Goal: Task Accomplishment & Management: Manage account settings

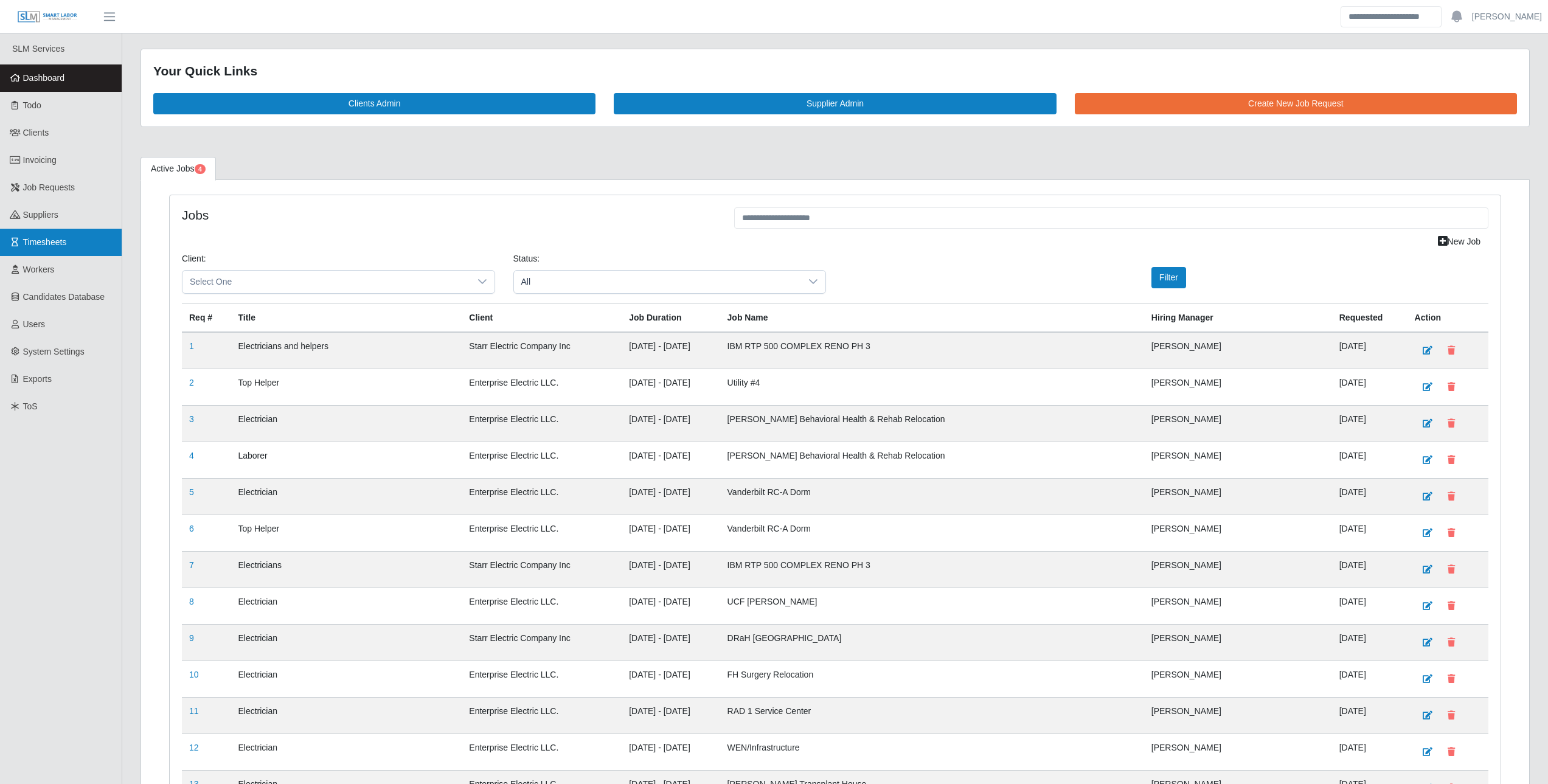
click at [65, 231] on link "Timesheets" at bounding box center [60, 242] width 122 height 27
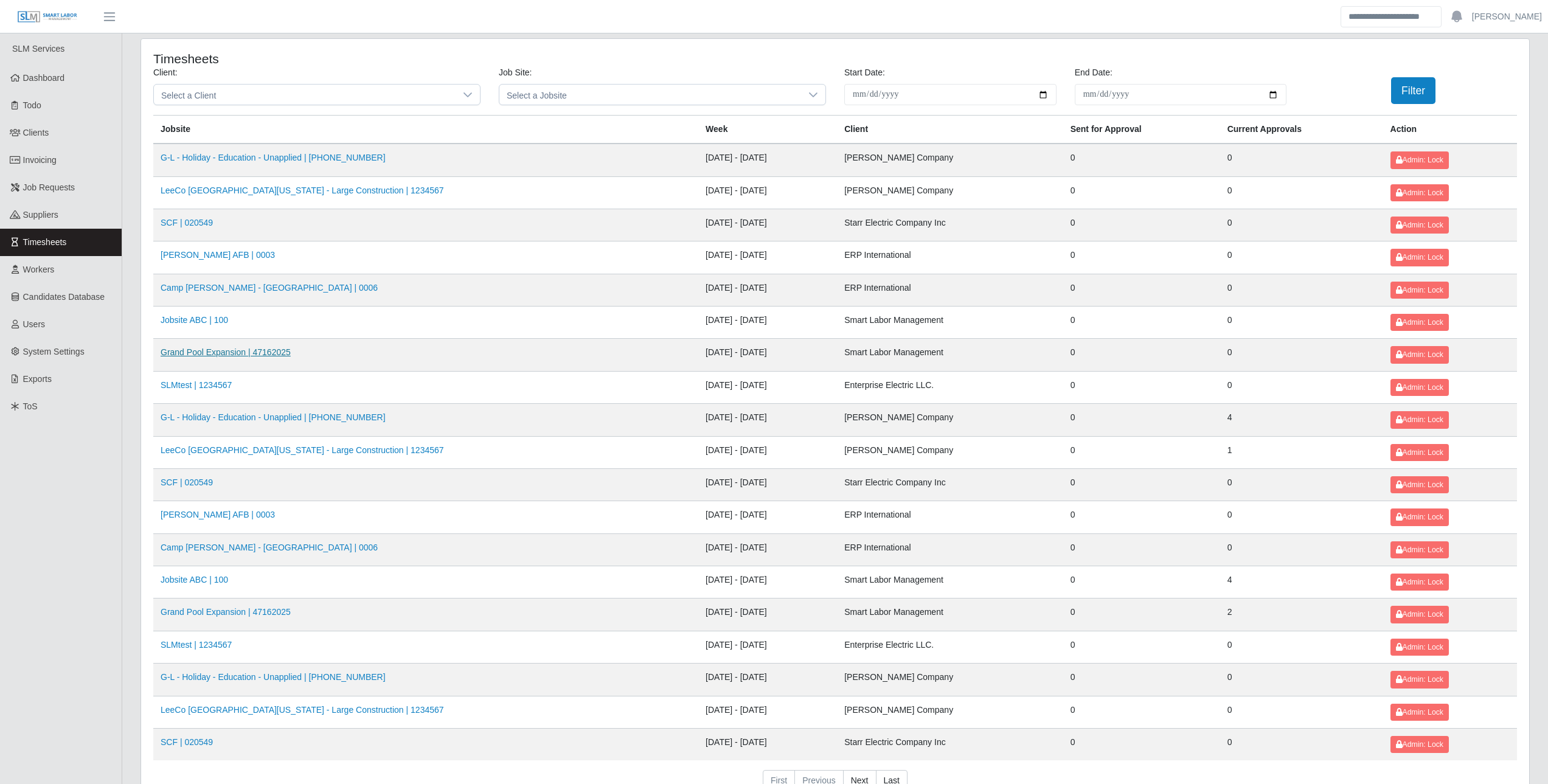
click at [238, 349] on link "Grand Pool Expansion | 47162025" at bounding box center [226, 352] width 130 height 10
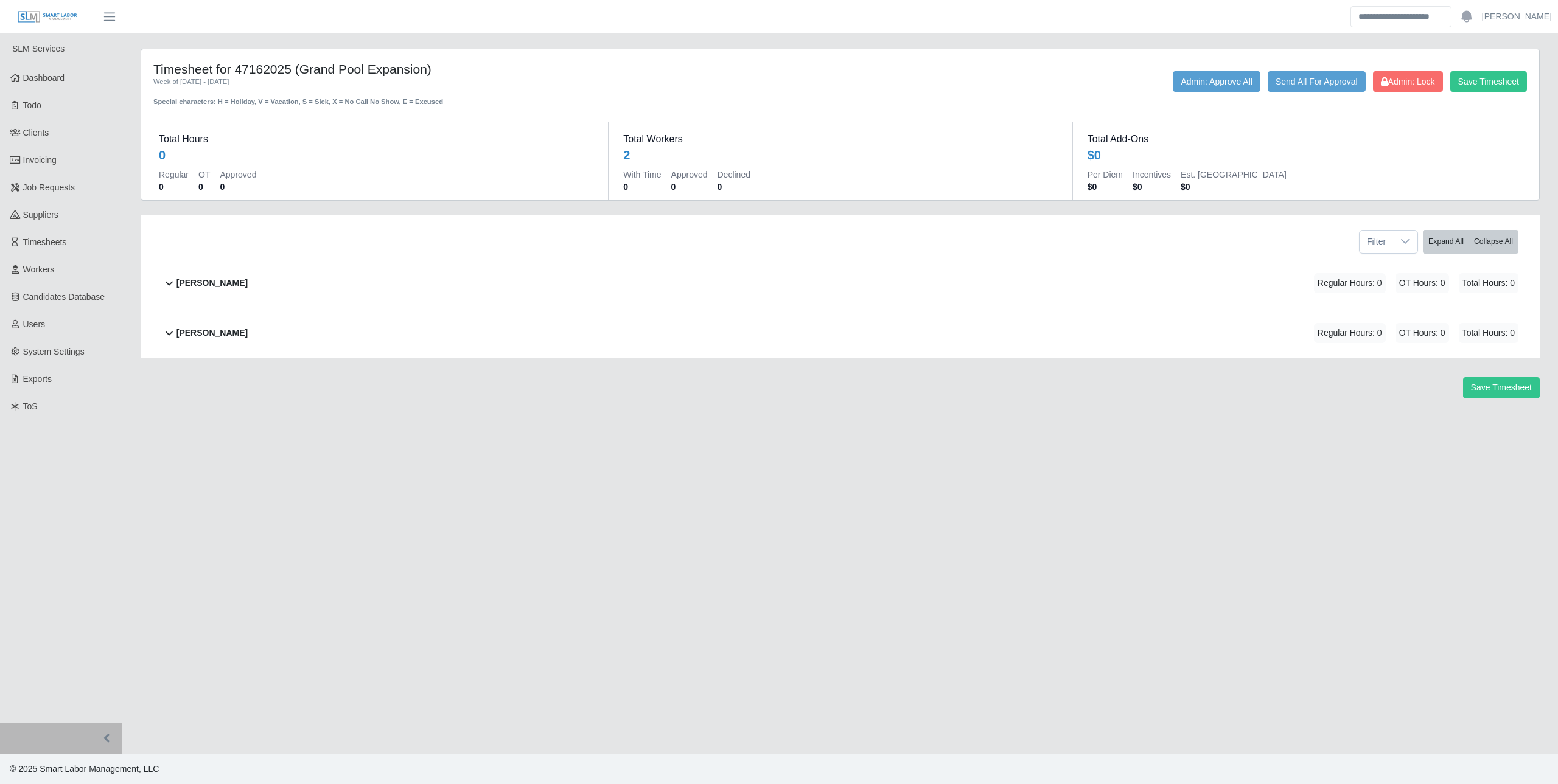
click at [209, 286] on b "[PERSON_NAME]" at bounding box center [212, 283] width 71 height 13
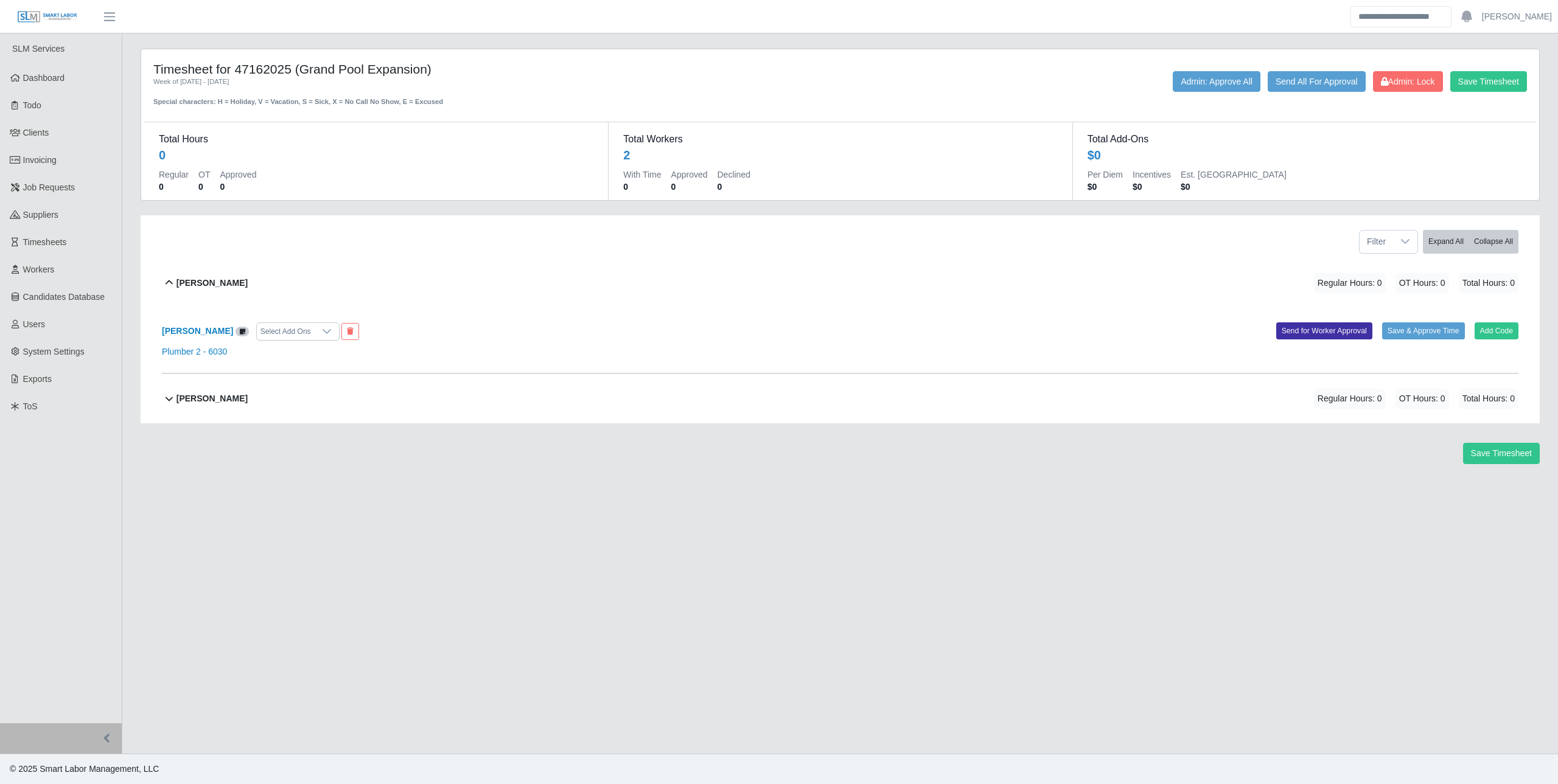
click at [205, 406] on div "Sidney Smith" at bounding box center [212, 398] width 71 height 20
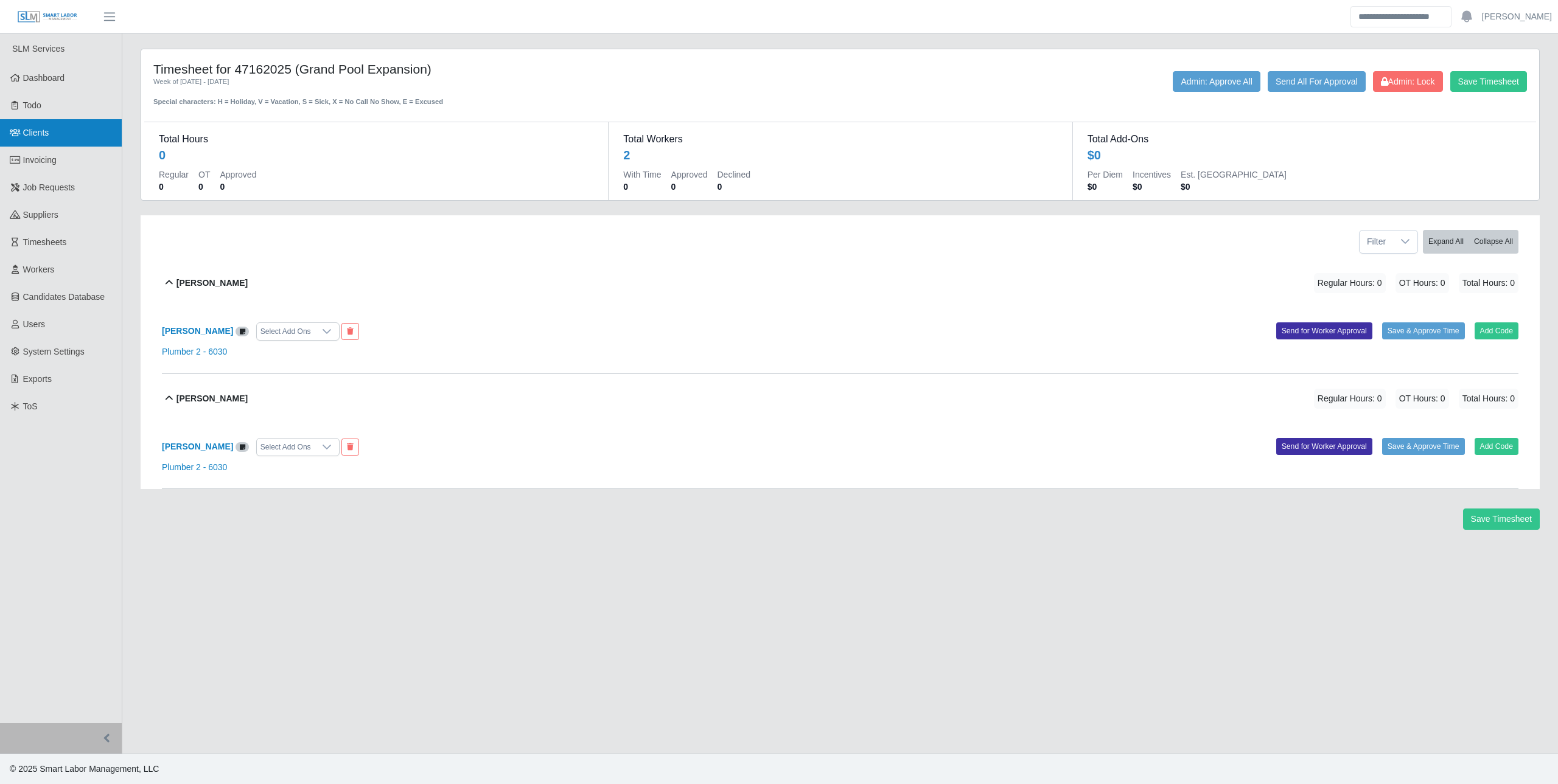
click at [35, 122] on link "Clients" at bounding box center [60, 132] width 122 height 27
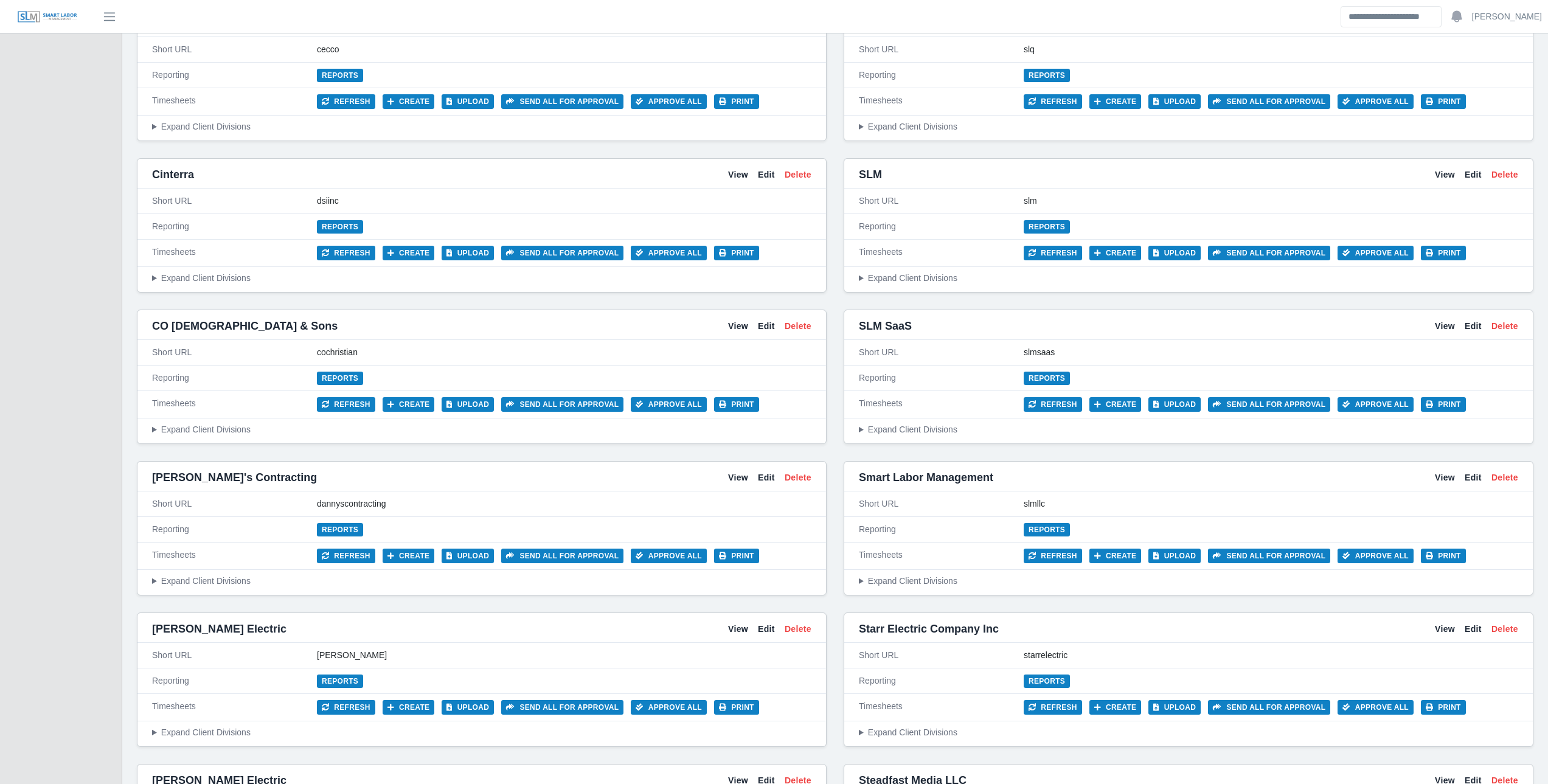
scroll to position [1216, 0]
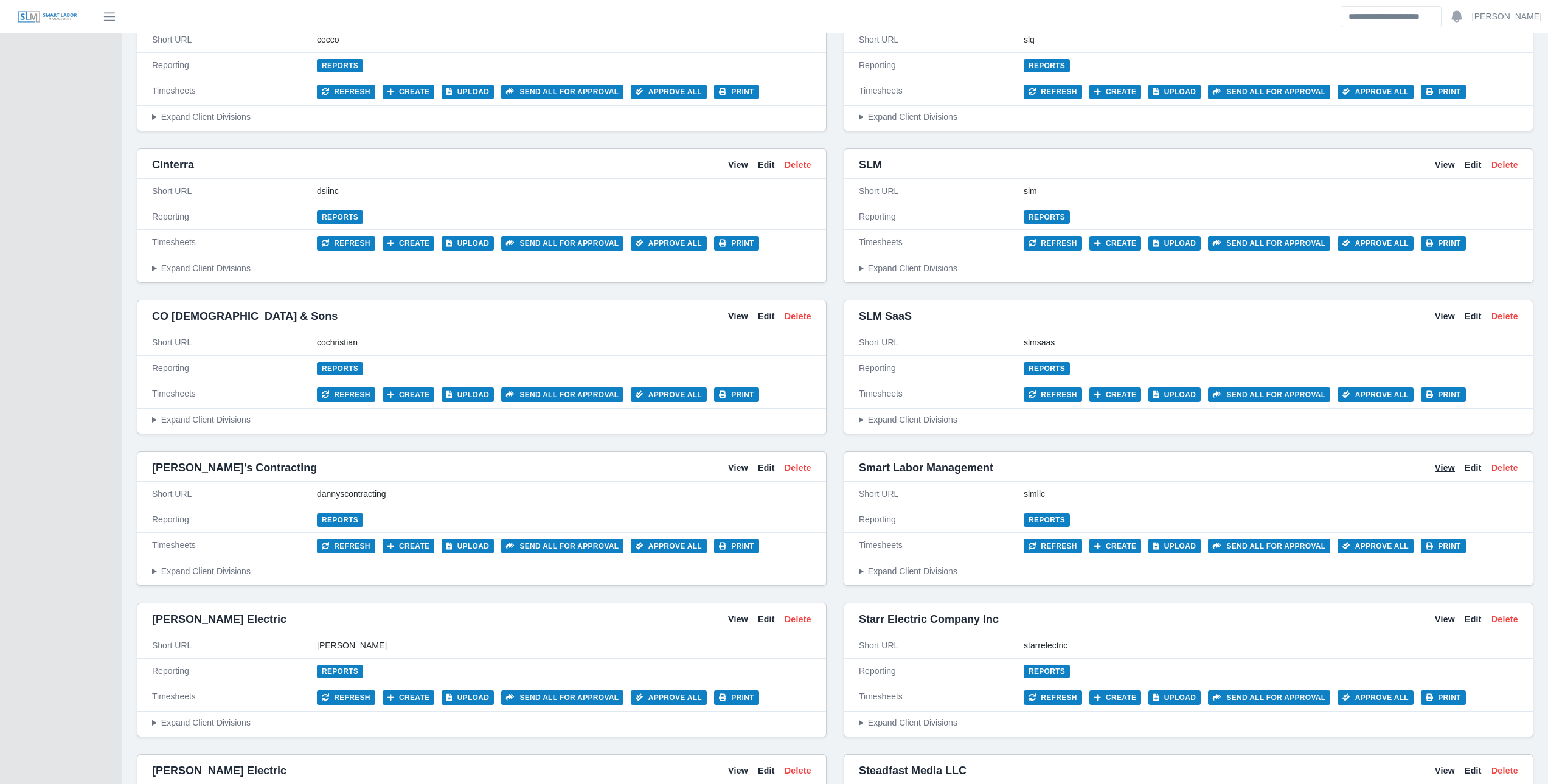
click at [1447, 471] on link "View" at bounding box center [1445, 468] width 20 height 13
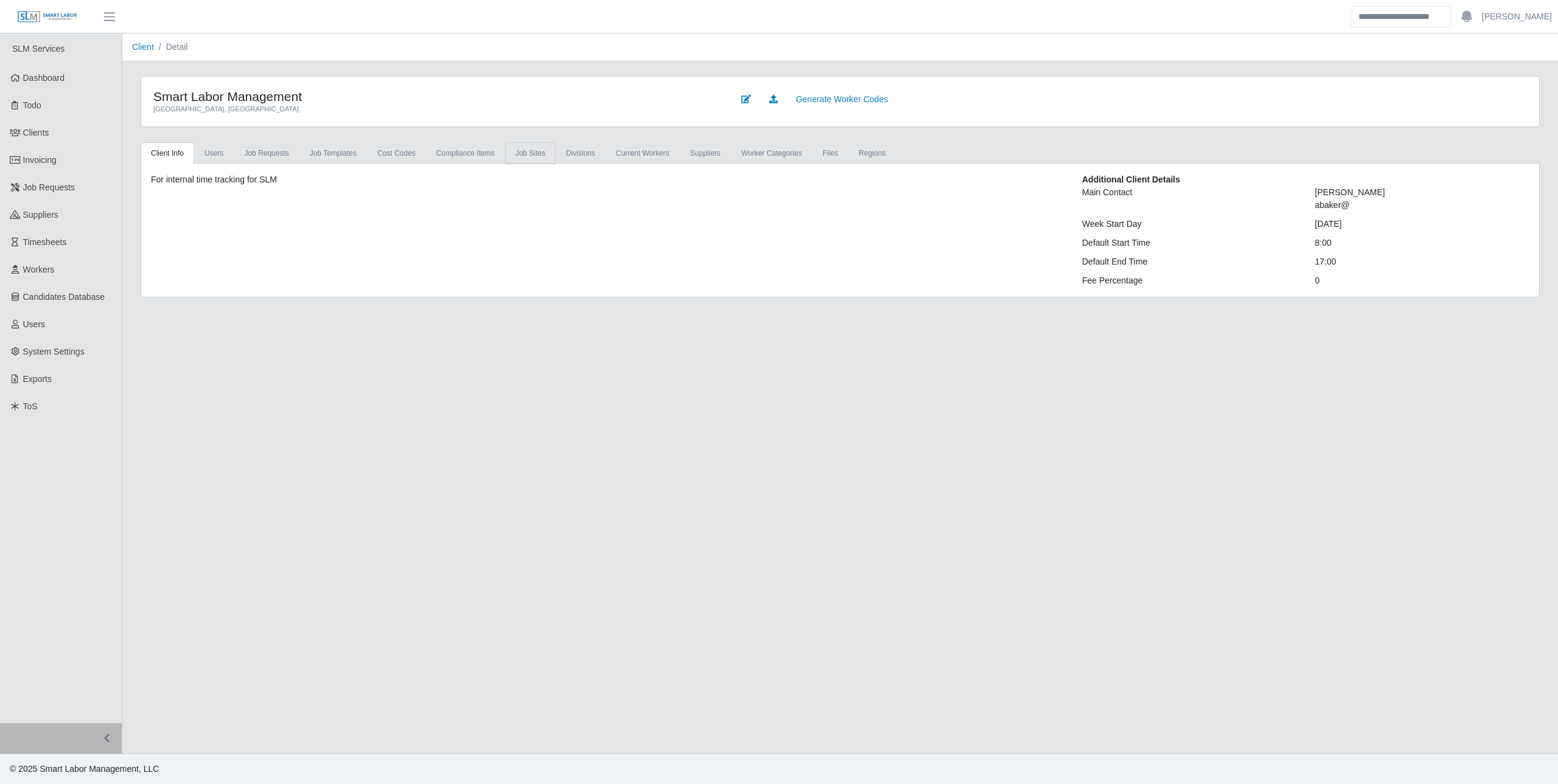
click at [523, 155] on link "job sites" at bounding box center [530, 153] width 51 height 22
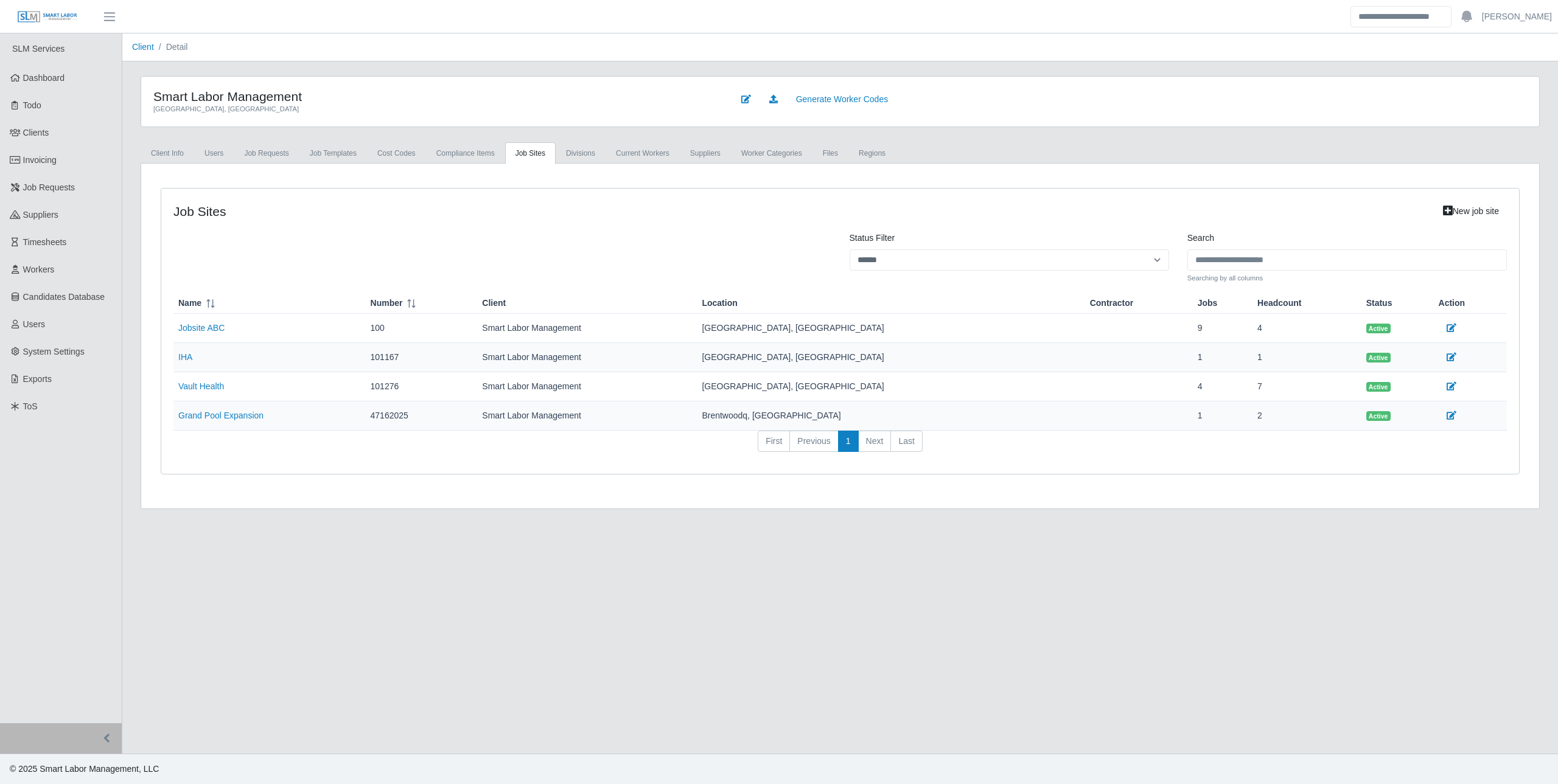
click at [224, 424] on td "Grand Pool Expansion" at bounding box center [270, 416] width 193 height 29
click at [235, 417] on link "Grand Pool Expansion" at bounding box center [221, 415] width 85 height 10
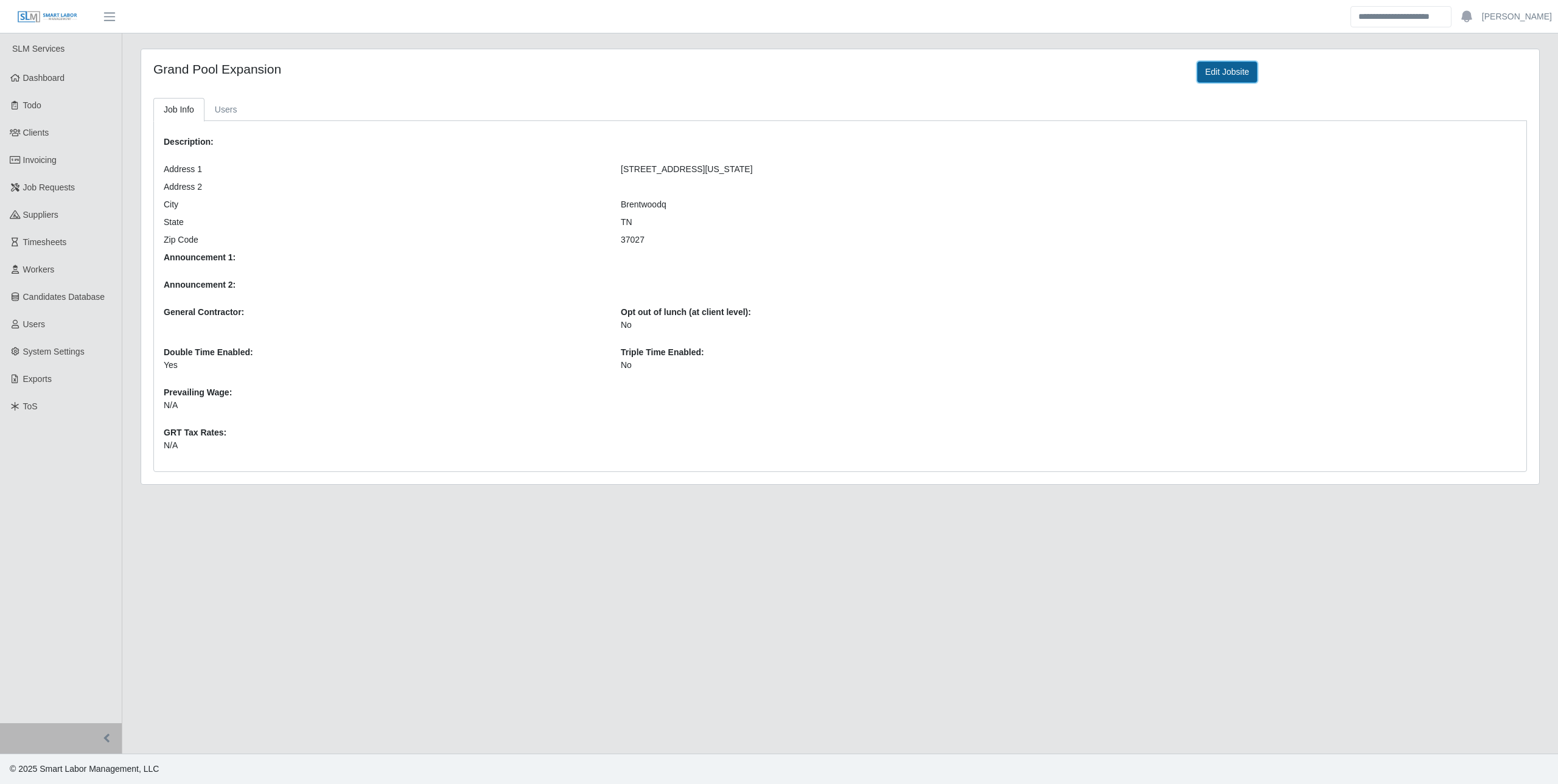
click at [1232, 74] on link "Edit Jobsite" at bounding box center [1226, 72] width 60 height 21
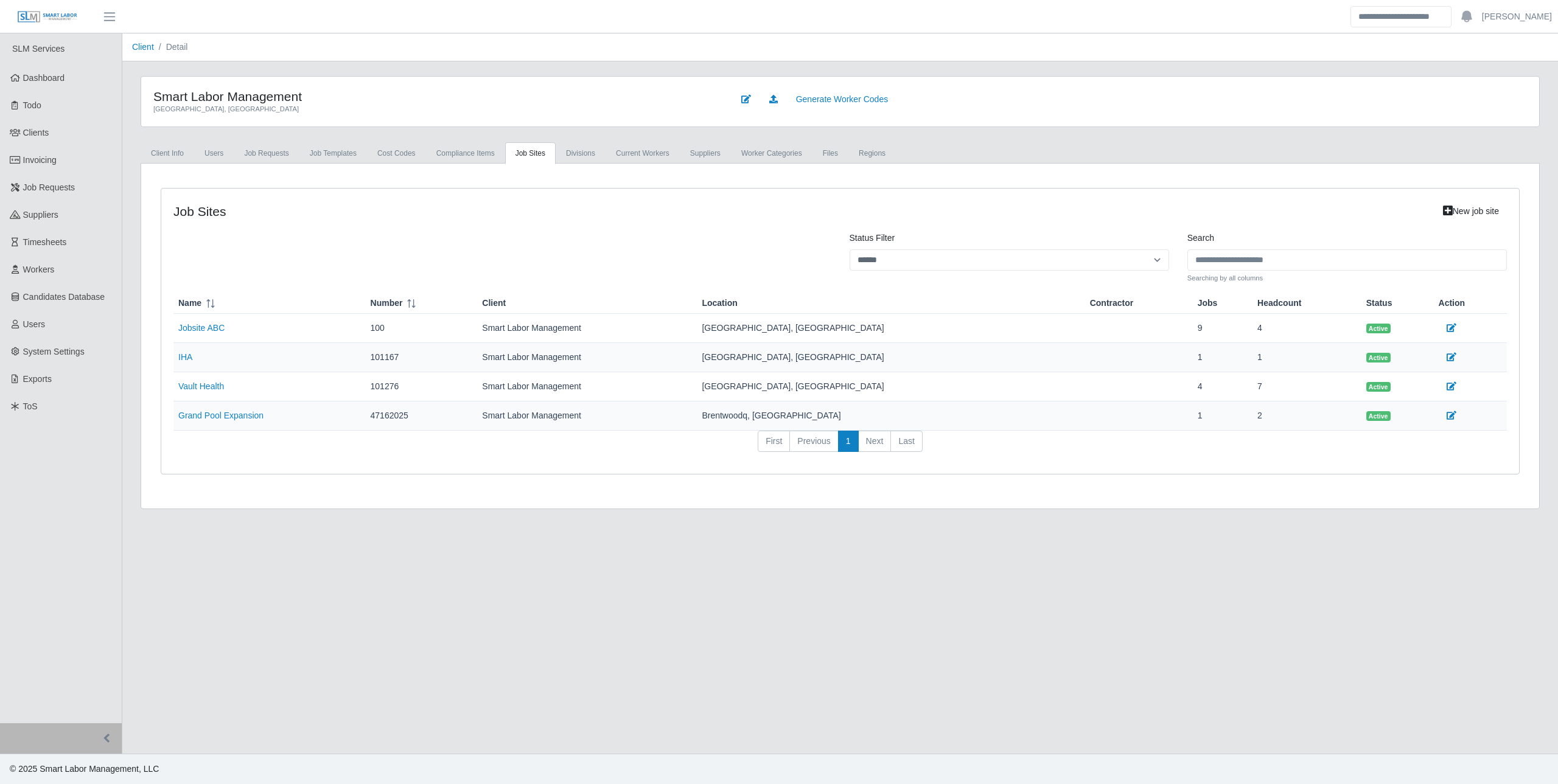
click at [347, 38] on ol "Client Detail" at bounding box center [840, 47] width 1435 height 28
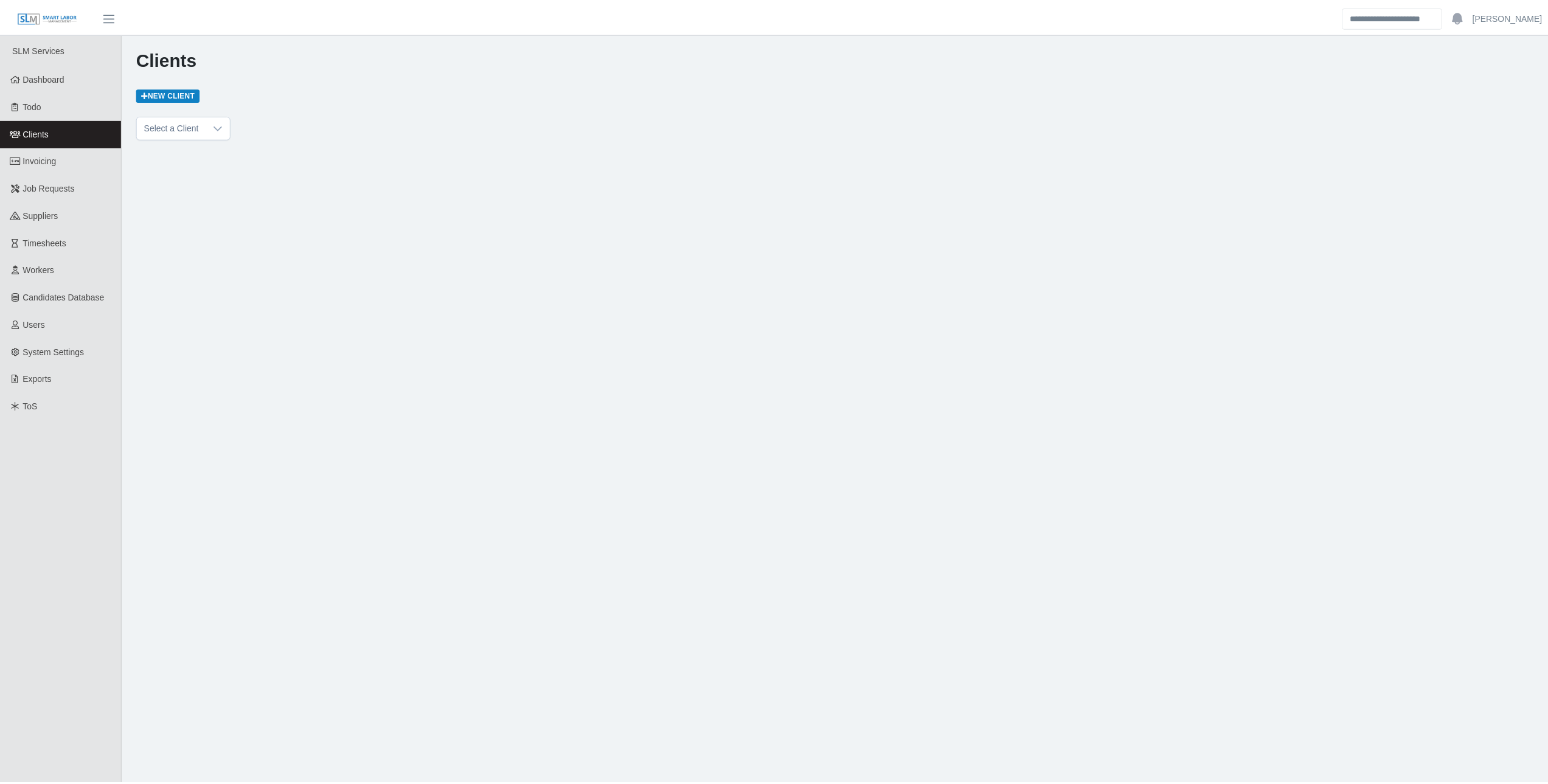
scroll to position [3510, 0]
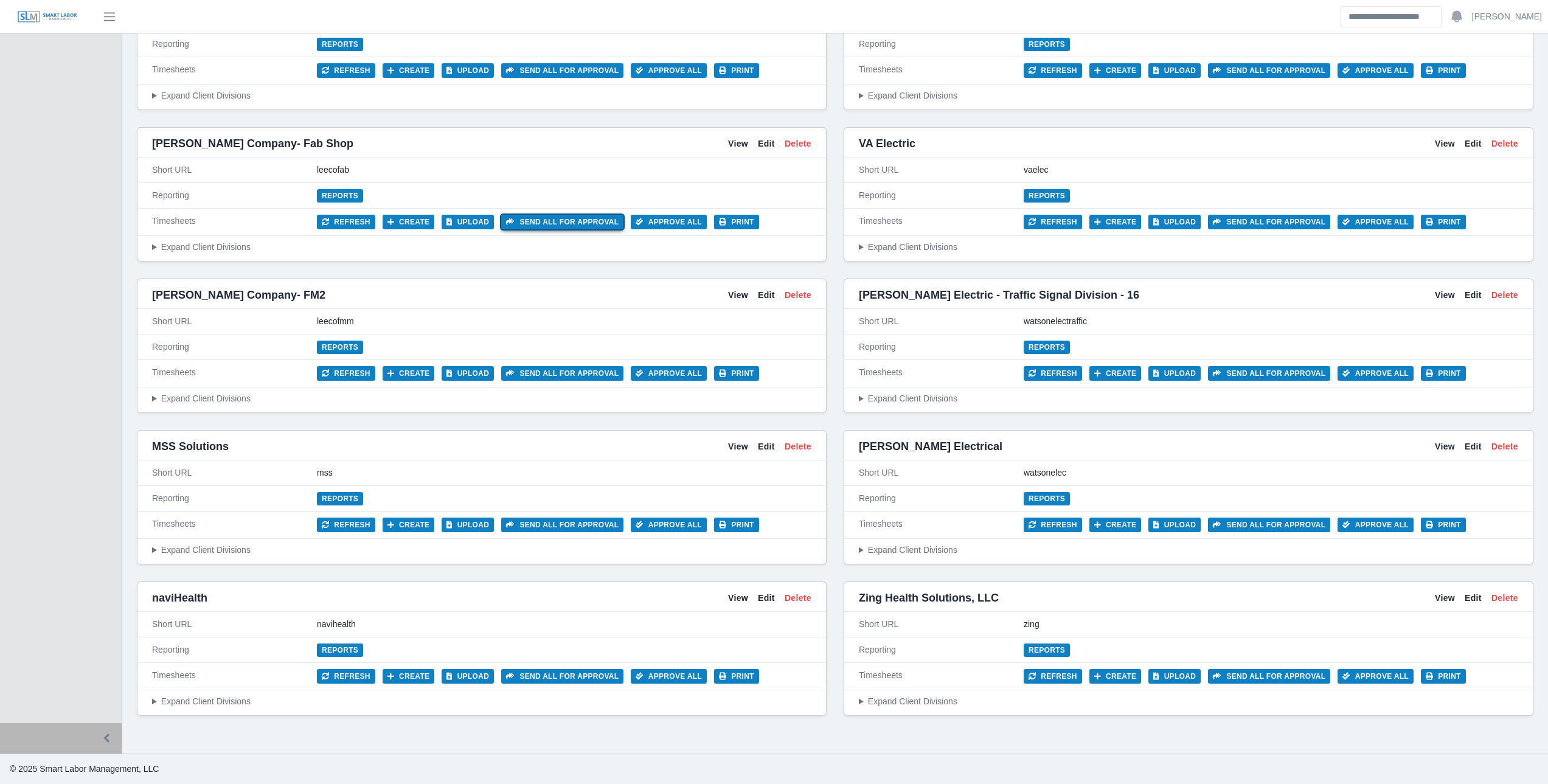
drag, startPoint x: 488, startPoint y: 227, endPoint x: 496, endPoint y: 222, distance: 9.4
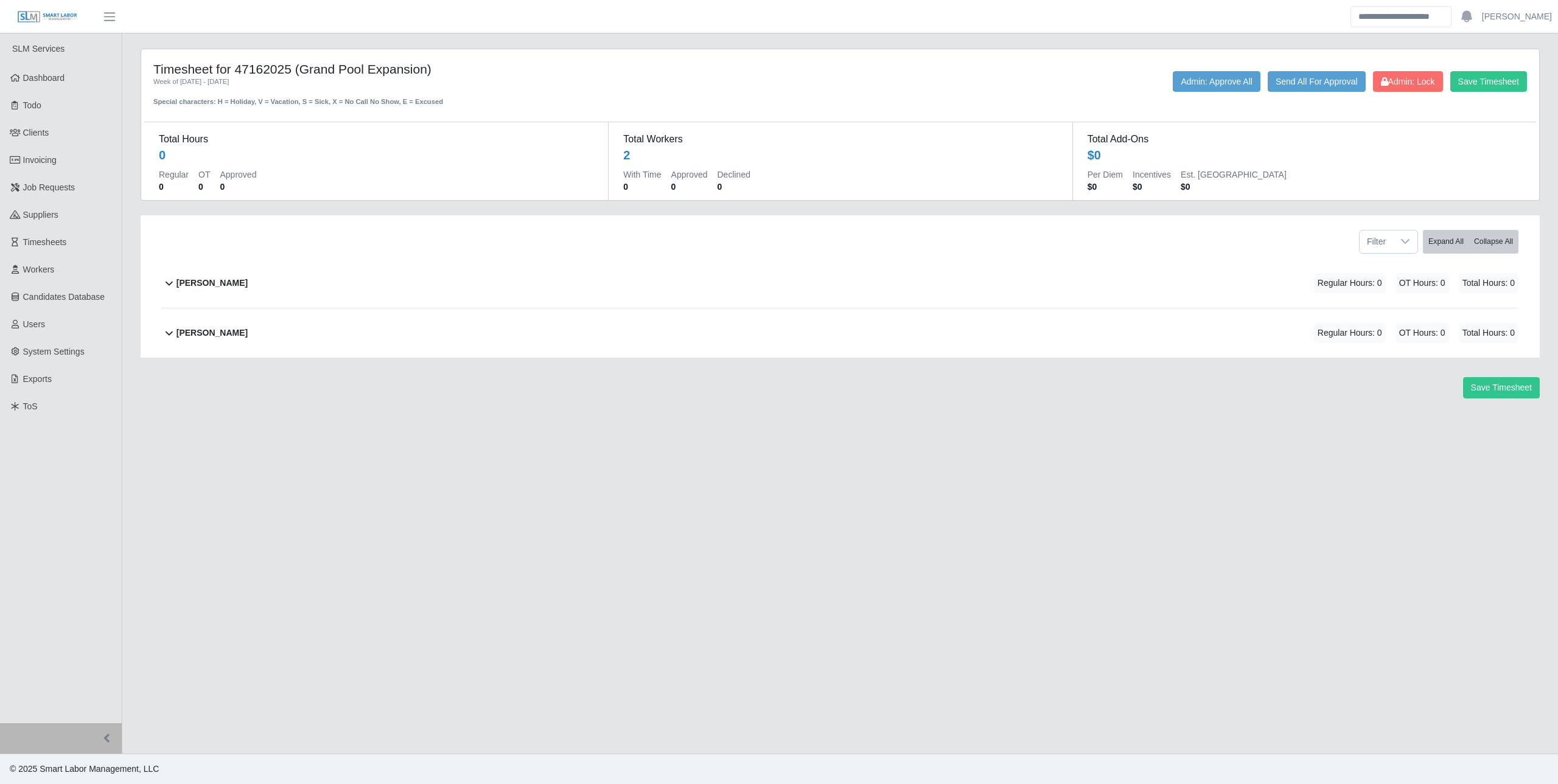
click at [191, 289] on b "[PERSON_NAME]" at bounding box center [212, 283] width 71 height 13
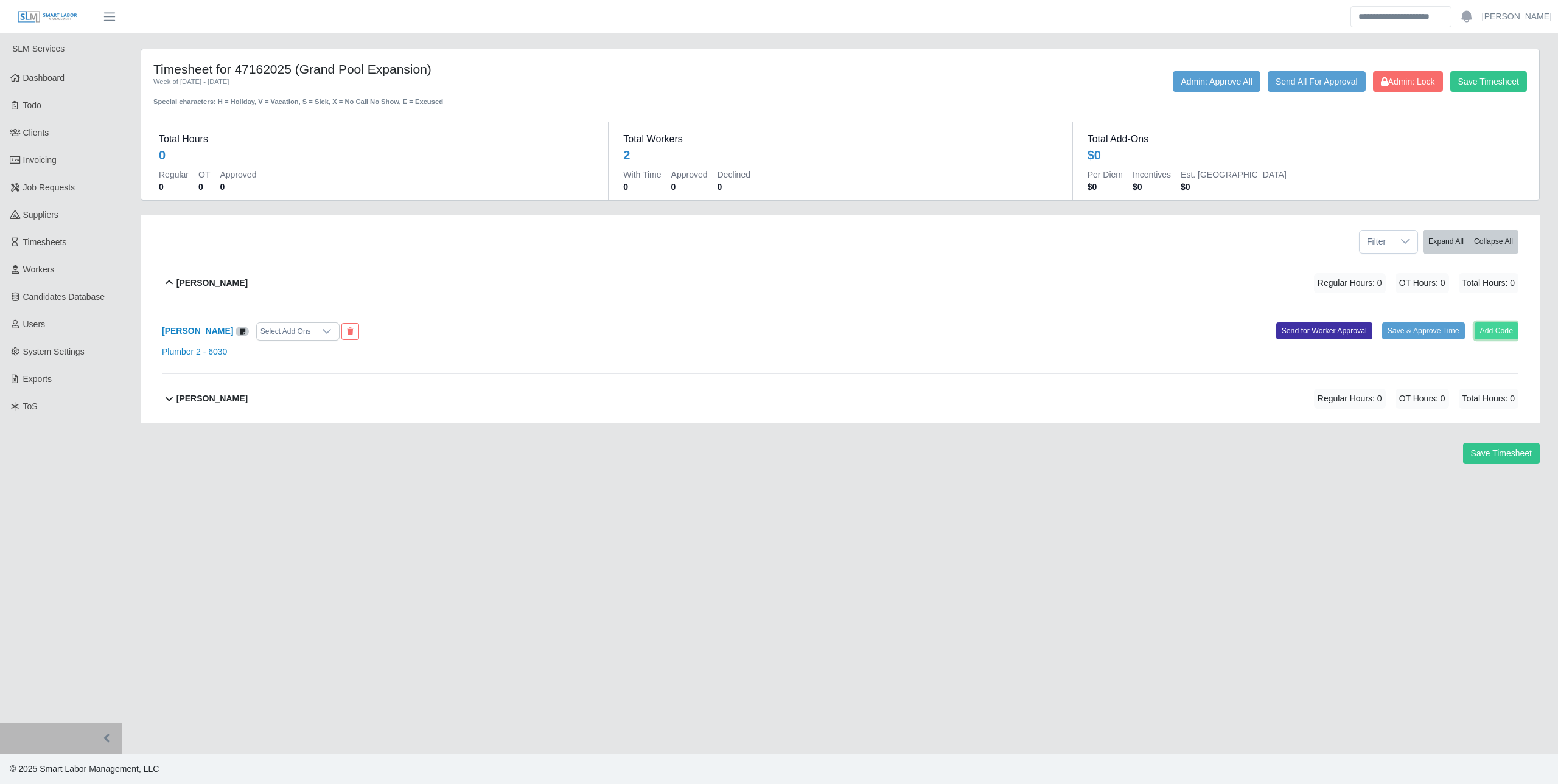
click at [1493, 329] on button "Add Code" at bounding box center [1496, 330] width 45 height 17
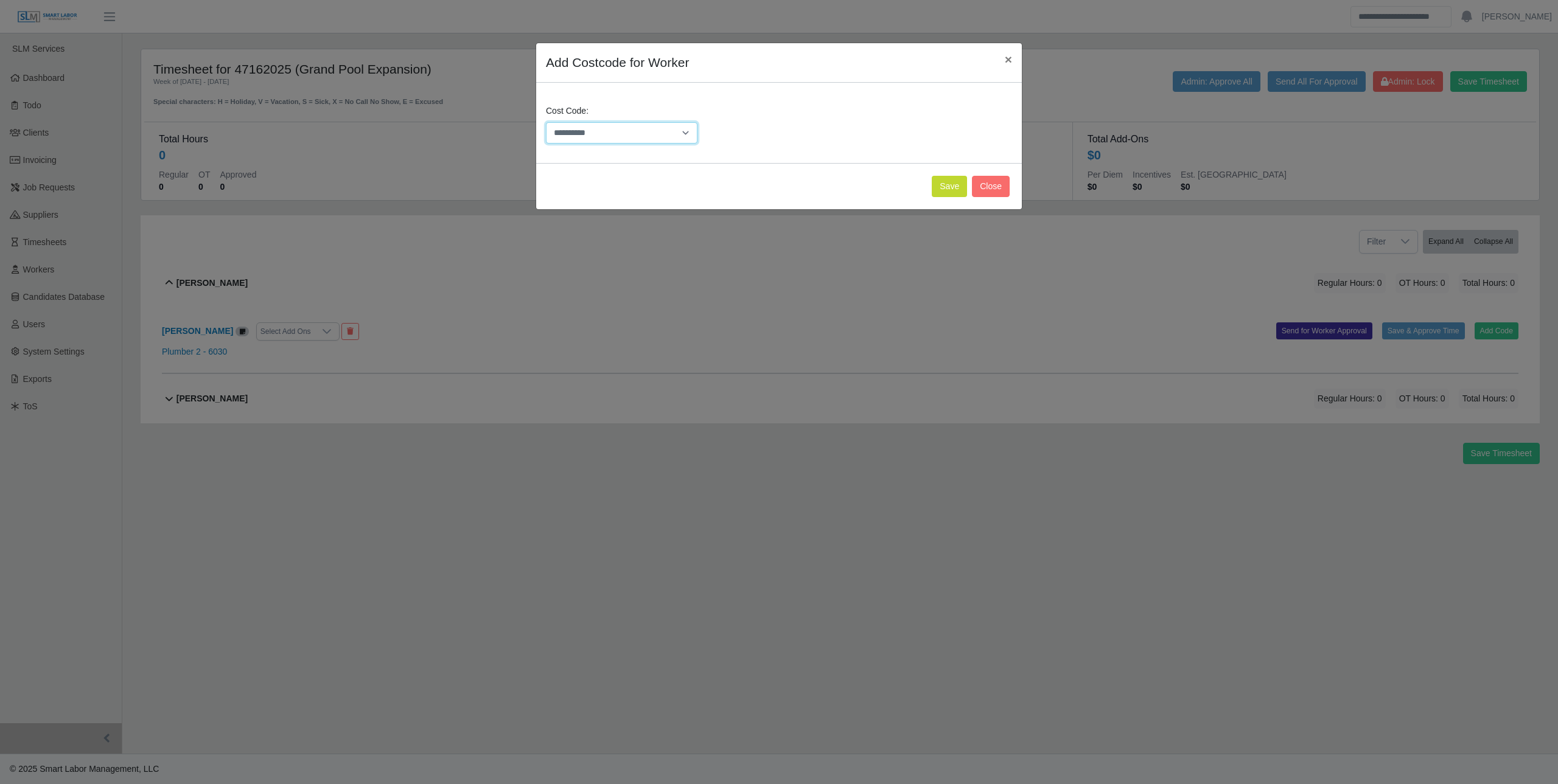
click at [585, 140] on select "**********" at bounding box center [621, 133] width 151 height 21
select select "**********"
click at [546, 122] on select "**********" at bounding box center [621, 133] width 151 height 21
click at [945, 189] on button "Save" at bounding box center [949, 186] width 35 height 21
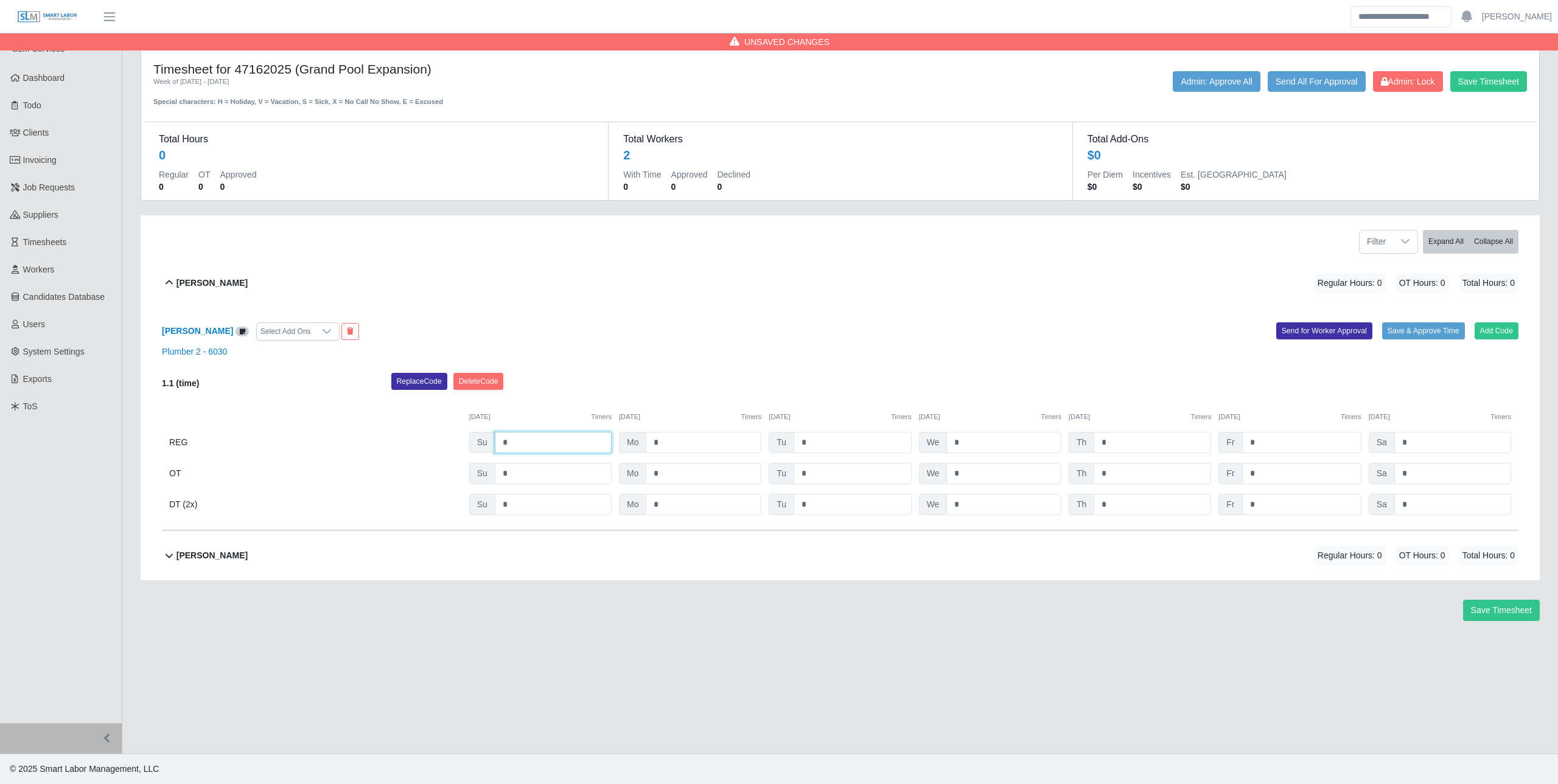
drag, startPoint x: 540, startPoint y: 440, endPoint x: 456, endPoint y: 432, distance: 84.4
click at [465, 432] on div "REG Su * Mo * Tu * We * Th * Fr * Sa *" at bounding box center [839, 443] width 1356 height 21
type input "****"
type input "**"
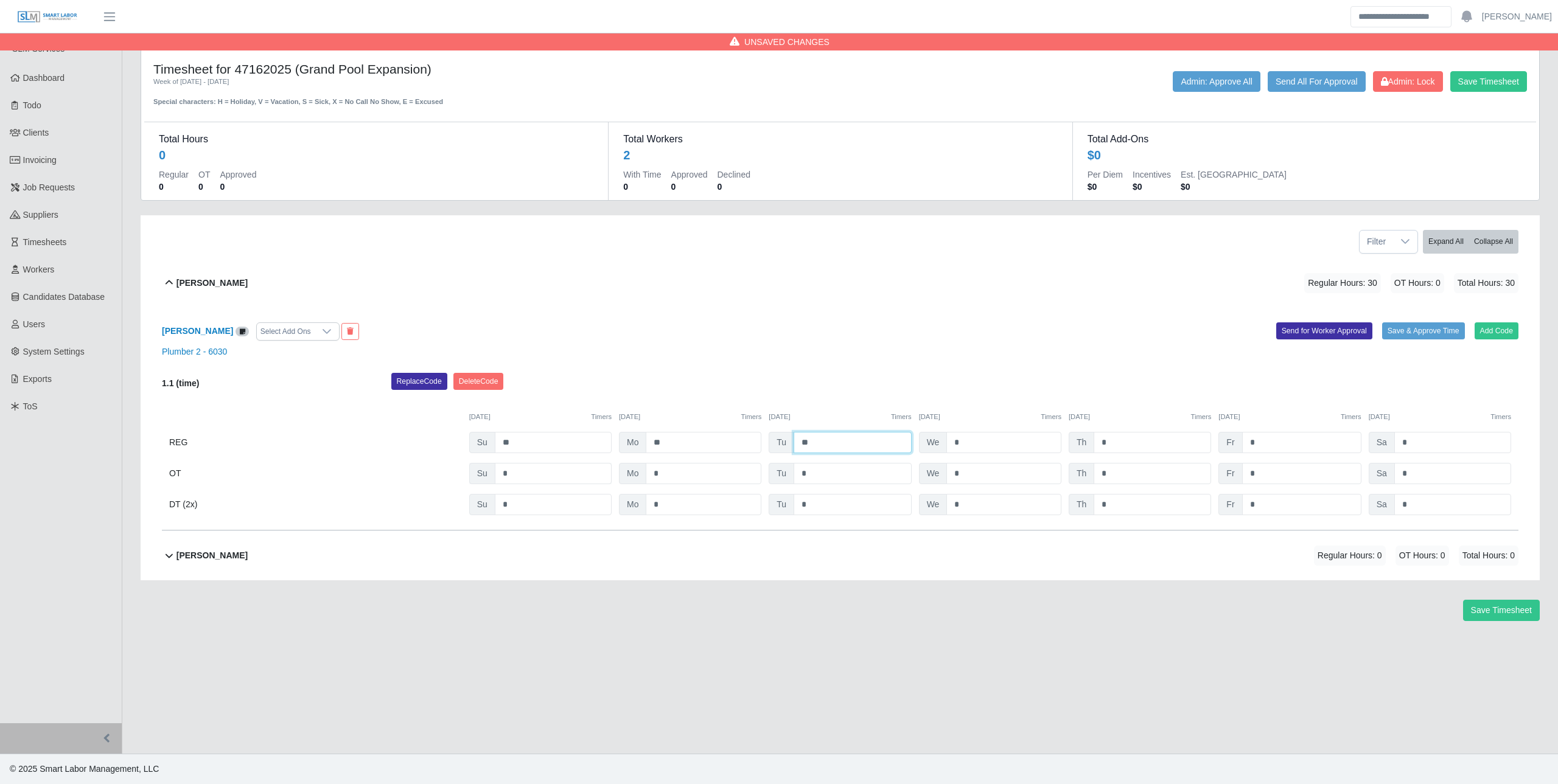
type input "**"
type input "*"
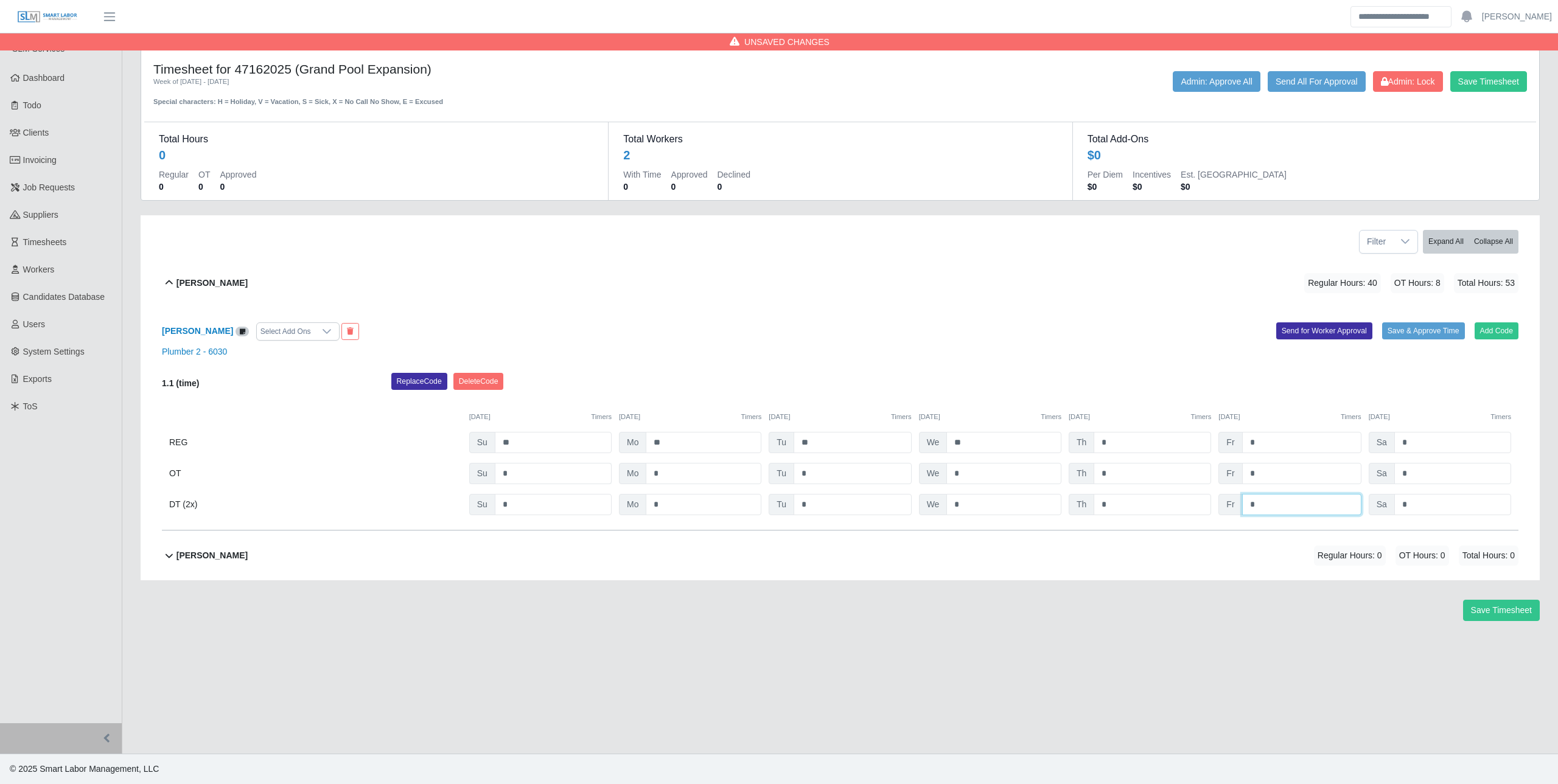
type input "*"
click at [1420, 330] on button "Save & Approve Time" at bounding box center [1423, 330] width 83 height 17
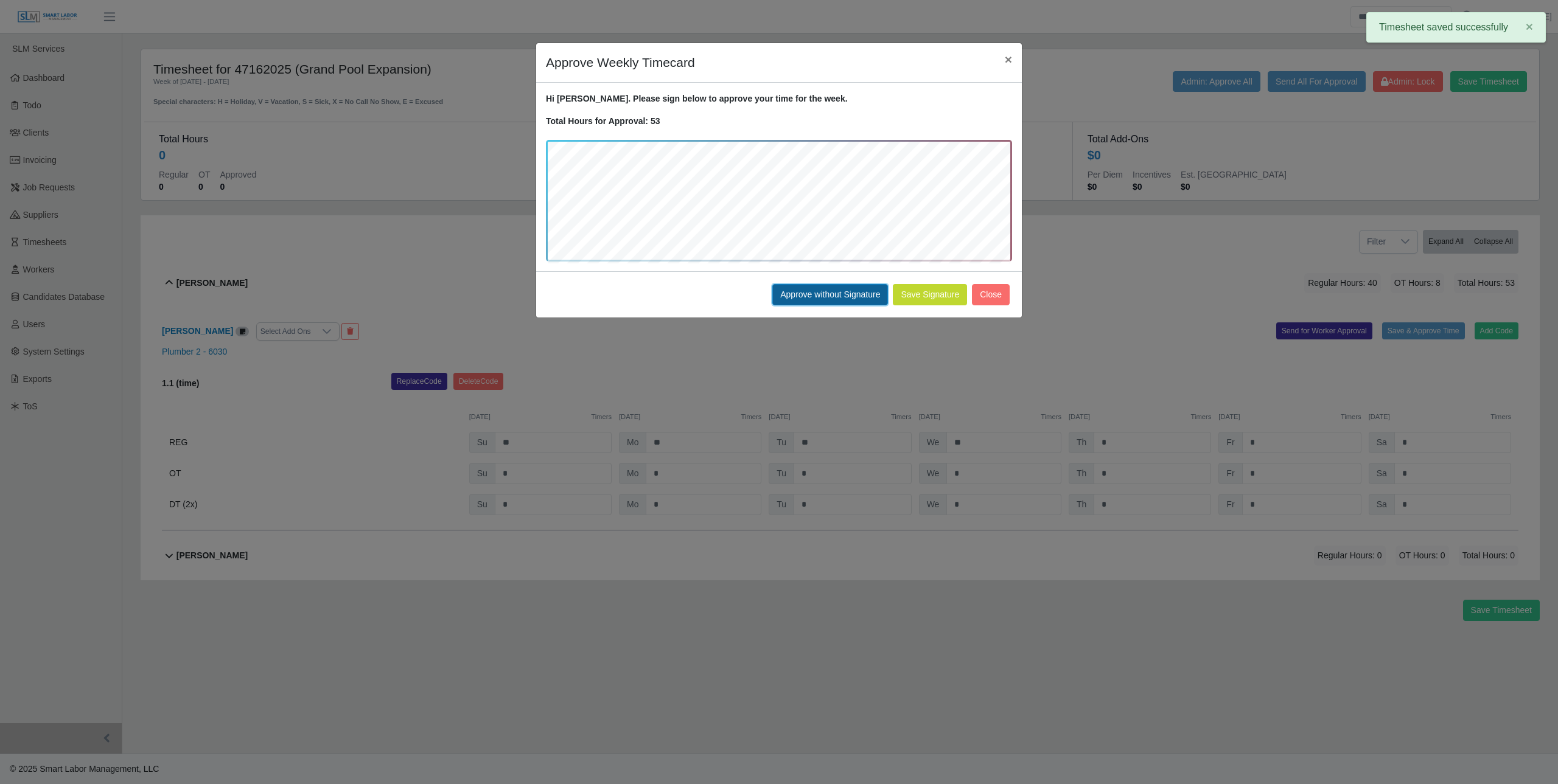
click at [847, 290] on button "Approve without Signature" at bounding box center [830, 295] width 116 height 21
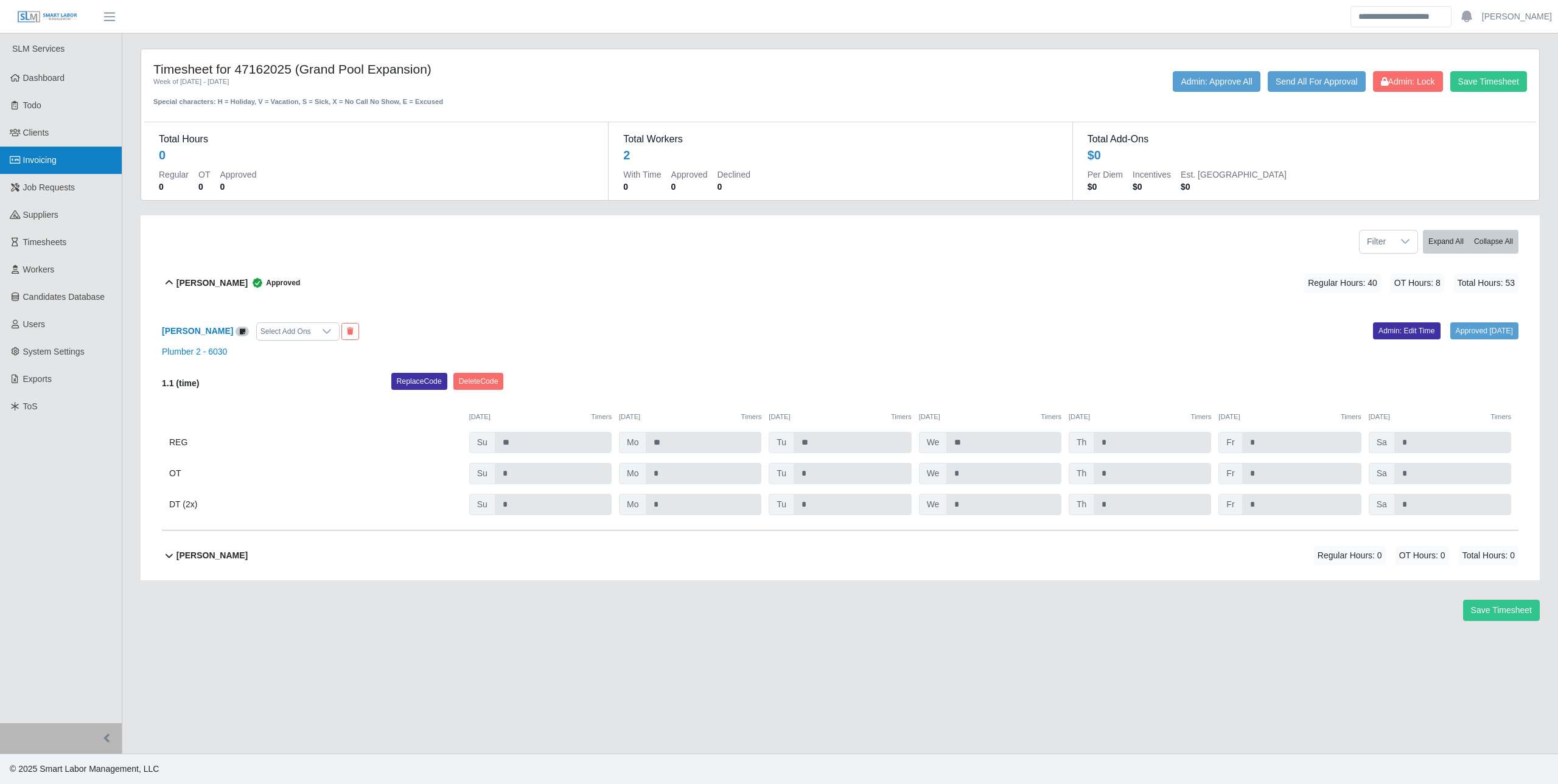
click at [19, 158] on icon at bounding box center [15, 160] width 11 height 9
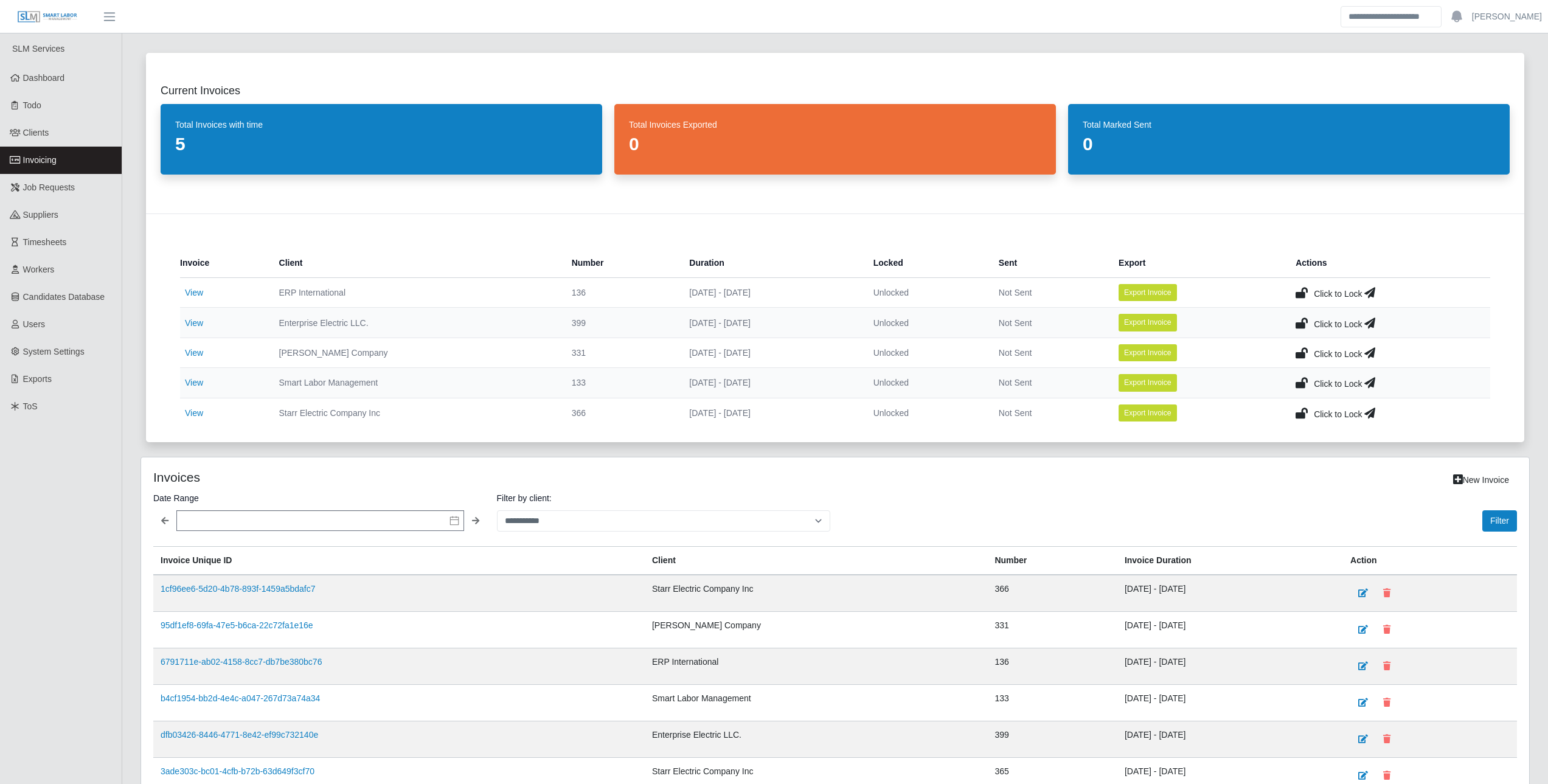
click at [167, 374] on div "Invoice Client Number Duration Locked Sent Export Actions View ERP Internationa…" at bounding box center [836, 338] width 1349 height 189
click at [191, 378] on link "View" at bounding box center [193, 382] width 18 height 10
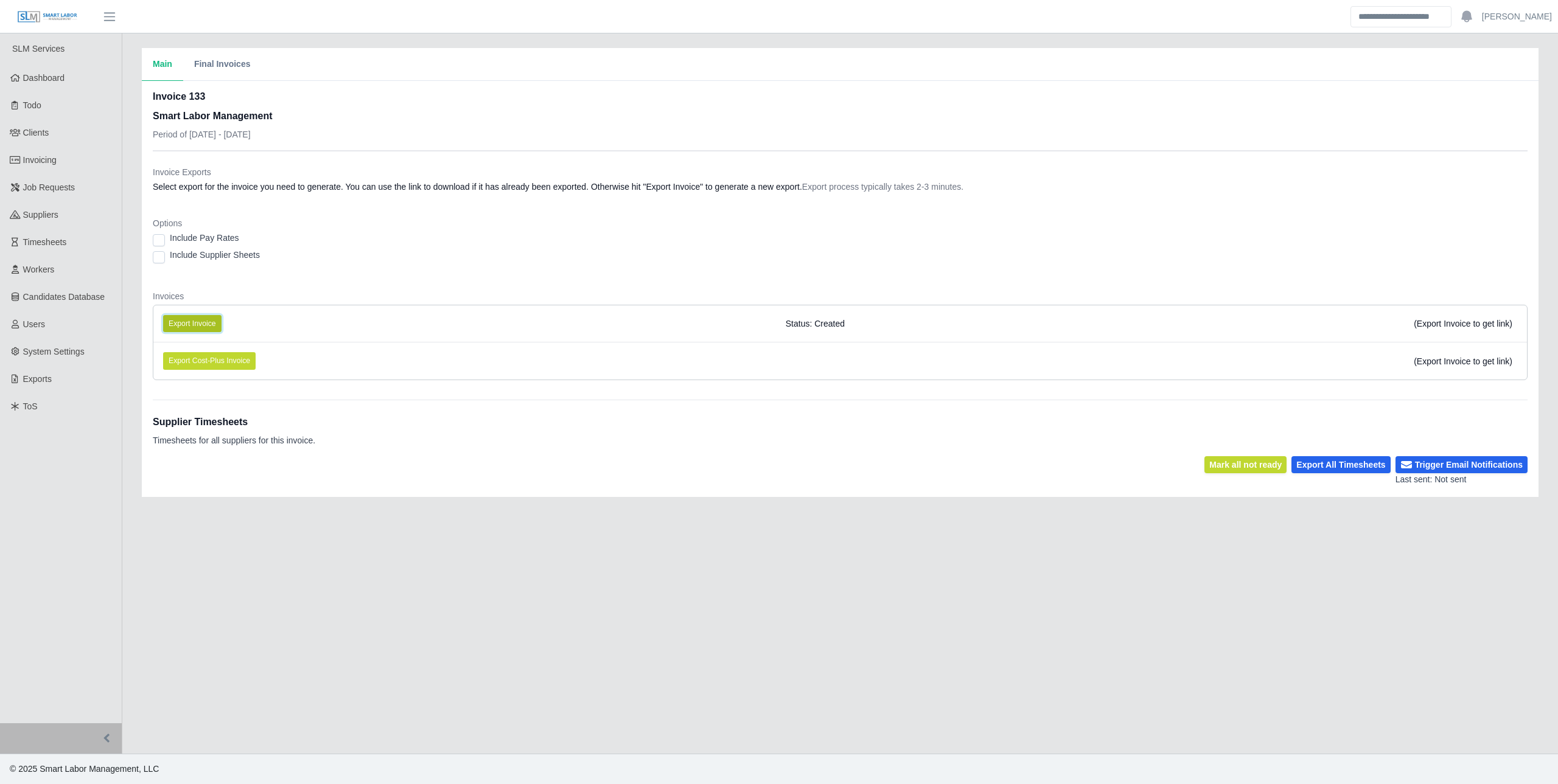
click at [193, 326] on button "Export Invoice" at bounding box center [192, 323] width 59 height 17
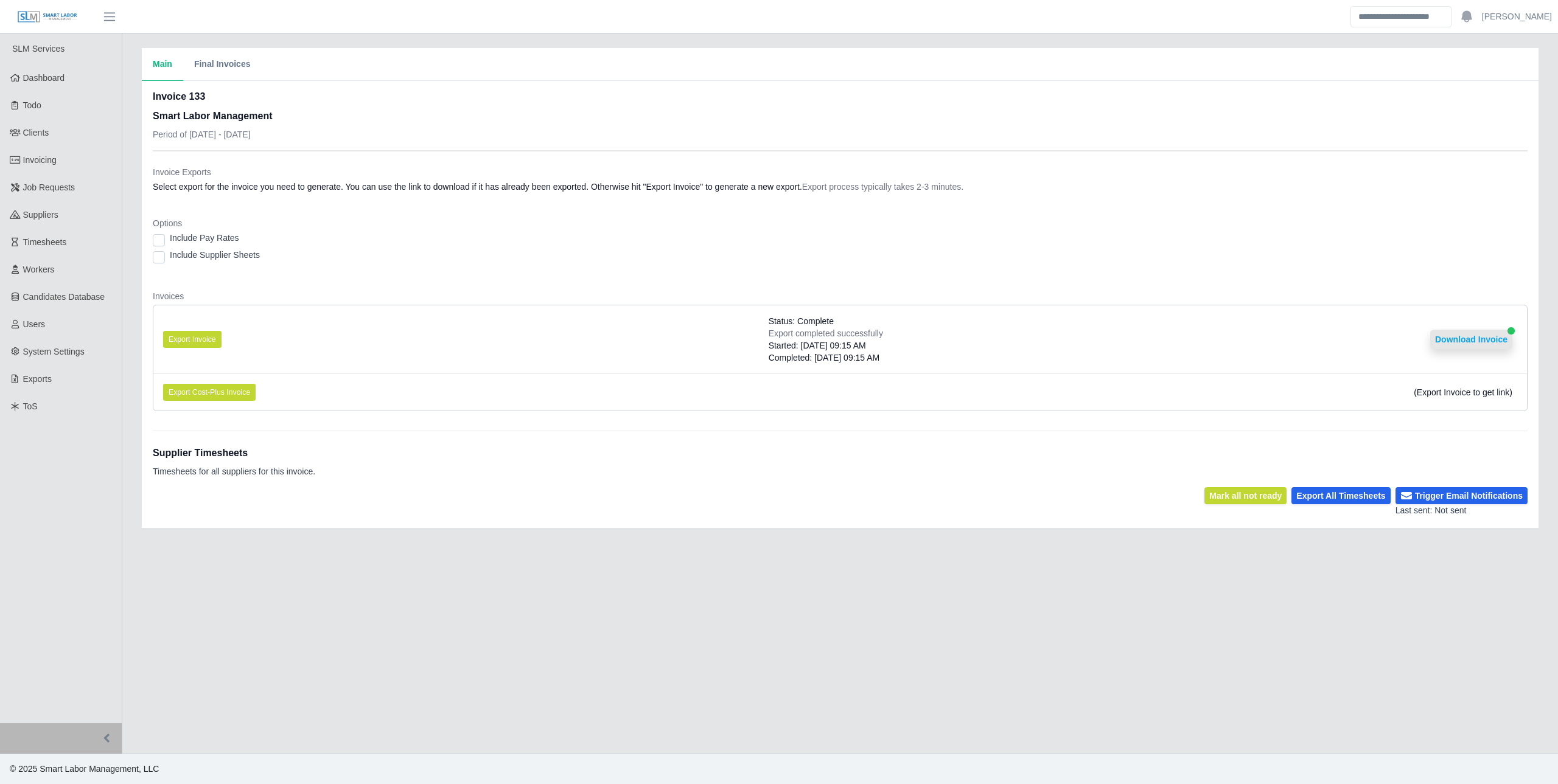
click at [1455, 344] on button "Download Invoice" at bounding box center [1471, 340] width 82 height 19
